Goal: Task Accomplishment & Management: Complete application form

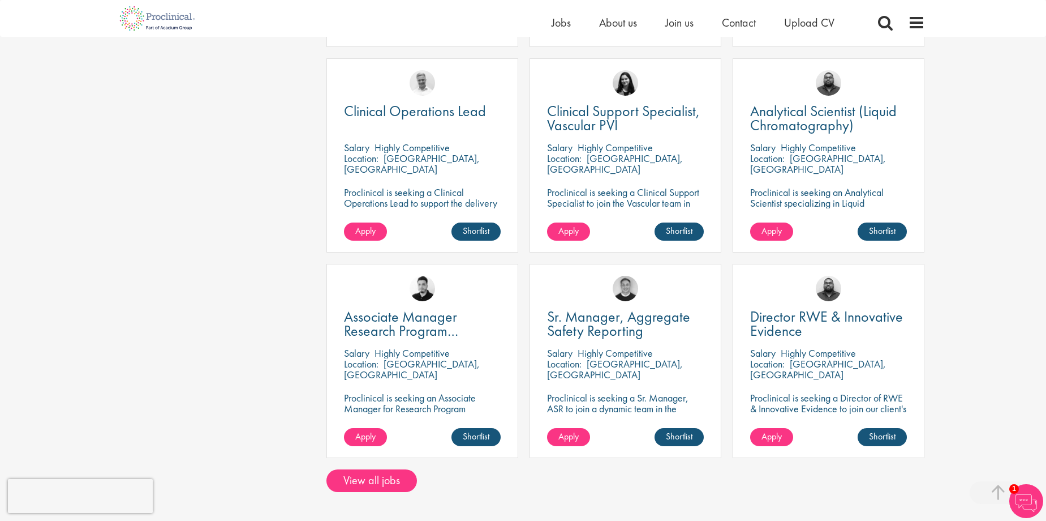
scroll to position [905, 0]
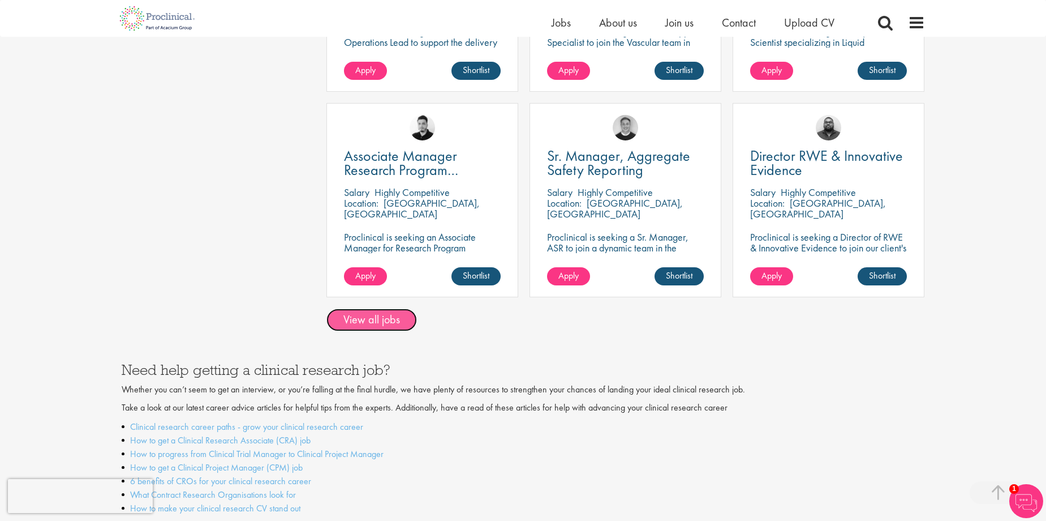
click at [370, 312] on link "View all jobs" at bounding box center [372, 319] width 91 height 23
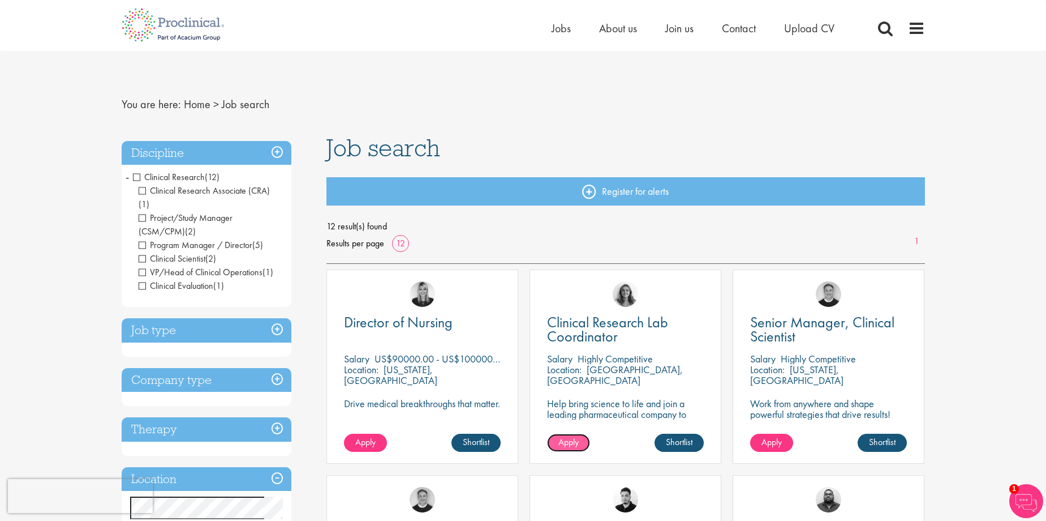
click at [565, 439] on span "Apply" at bounding box center [569, 442] width 20 height 12
